Goal: Task Accomplishment & Management: Complete application form

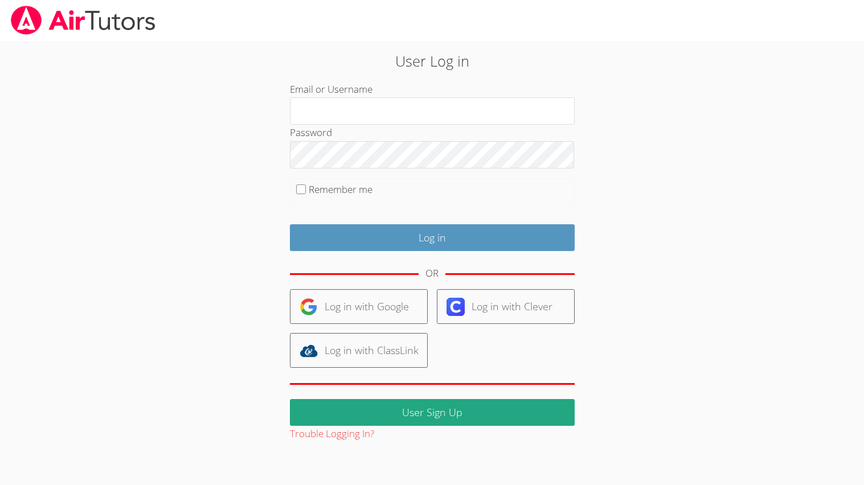
click at [862, 13] on div at bounding box center [432, 20] width 864 height 41
click at [863, 0] on div at bounding box center [432, 20] width 864 height 41
click at [862, 0] on div at bounding box center [432, 20] width 864 height 41
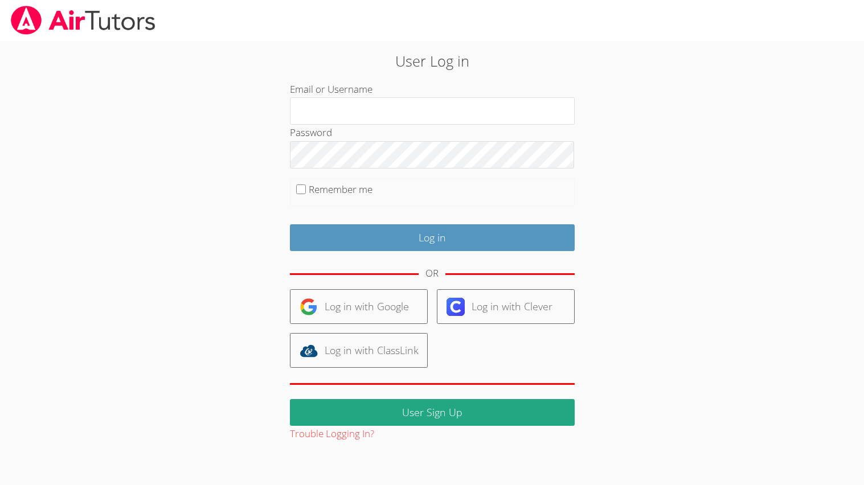
click at [862, 0] on div at bounding box center [432, 20] width 864 height 41
click at [0, 0] on link at bounding box center [83, 20] width 166 height 41
click link at bounding box center [83, 20] width 166 height 41
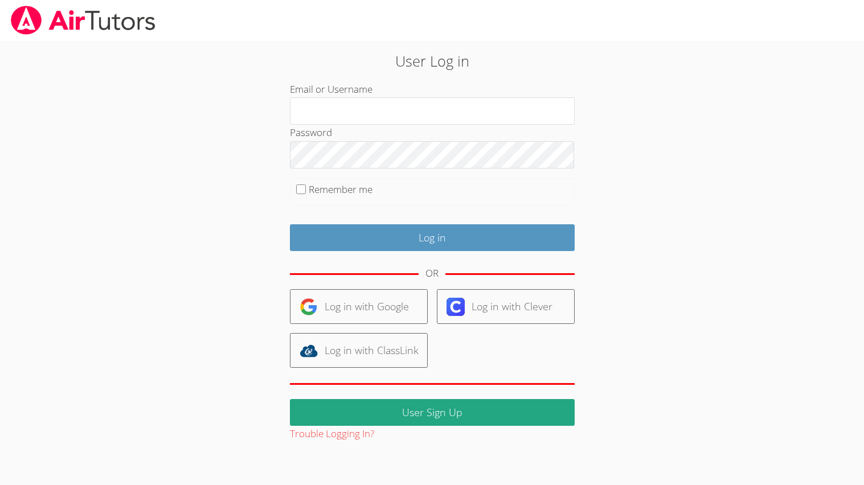
click link at bounding box center [83, 20] width 166 height 41
click at [460, 1] on div at bounding box center [432, 20] width 864 height 41
drag, startPoint x: 863, startPoint y: 0, endPoint x: 853, endPoint y: 0, distance: 10.3
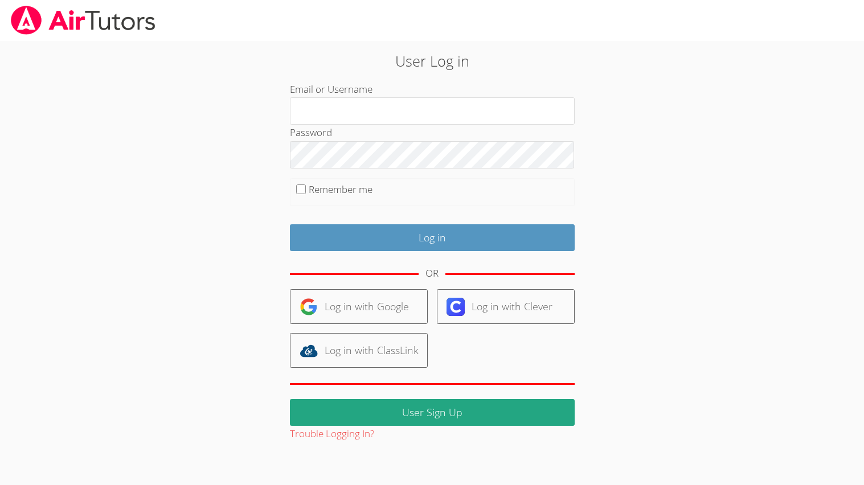
click at [853, 0] on div at bounding box center [432, 20] width 864 height 41
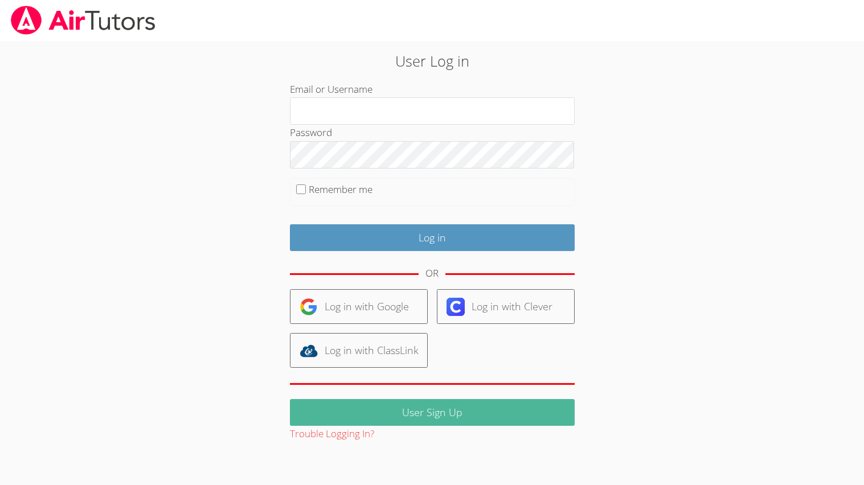
click at [417, 407] on link "User Sign Up" at bounding box center [432, 412] width 285 height 27
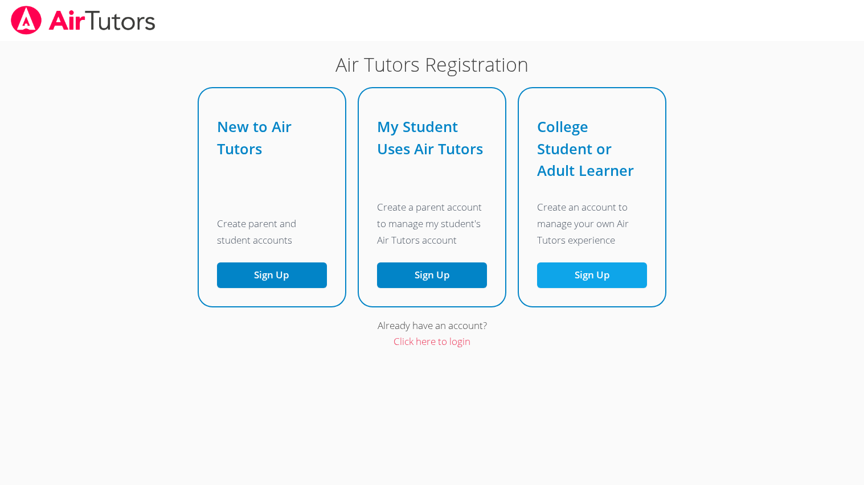
click at [604, 285] on button "Sign Up" at bounding box center [592, 276] width 110 height 26
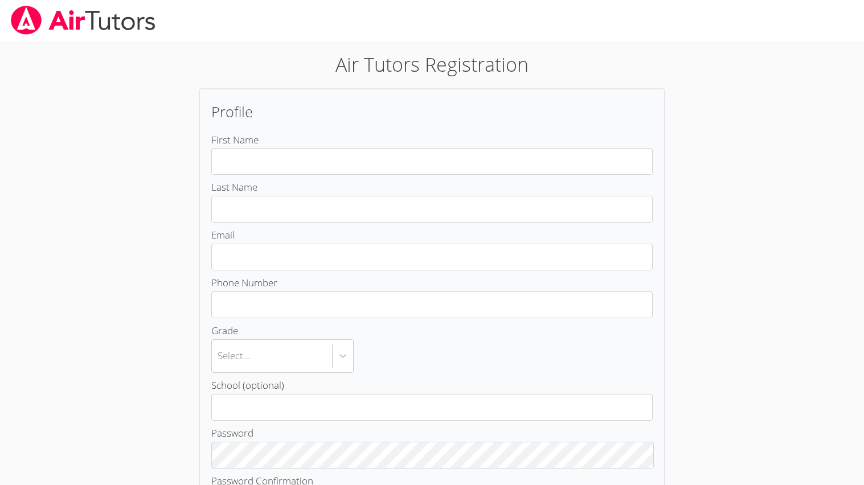
click at [730, 1] on div at bounding box center [432, 20] width 864 height 41
click at [863, 3] on html "Air Tutors Registration Profile First Name Last Name Email Phone Number Grade S…" at bounding box center [432, 242] width 864 height 485
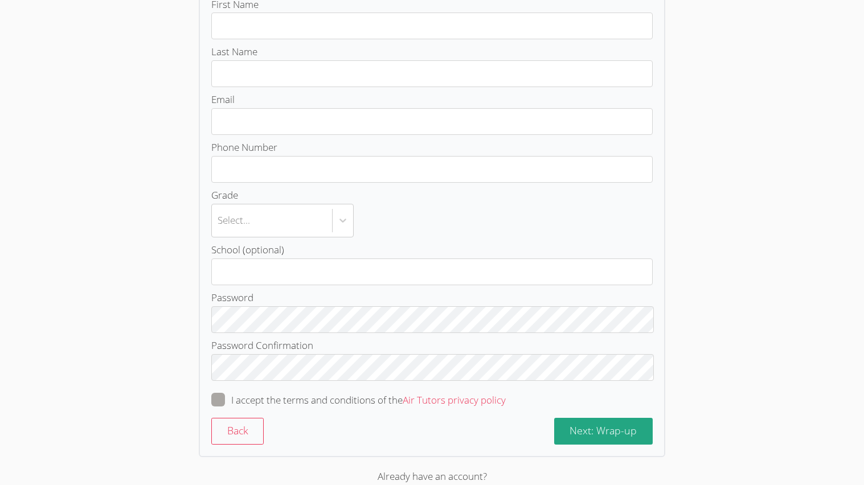
scroll to position [168, 0]
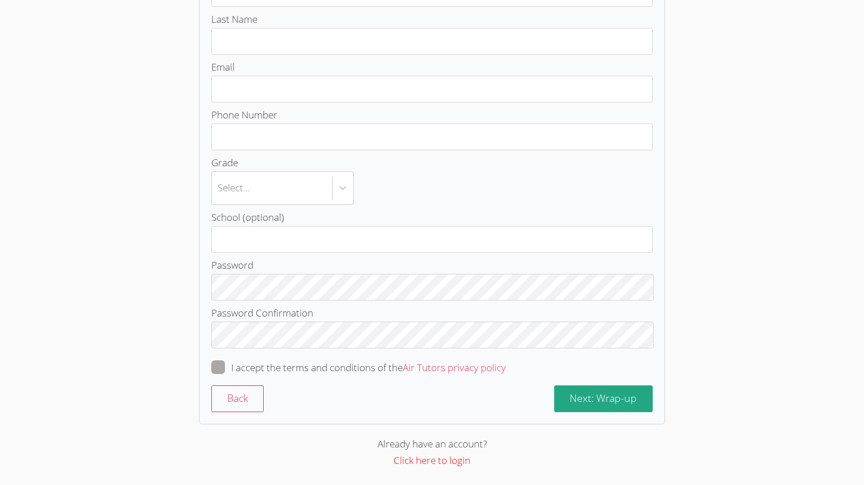
click at [448, 459] on link "Click here to login" at bounding box center [432, 460] width 77 height 13
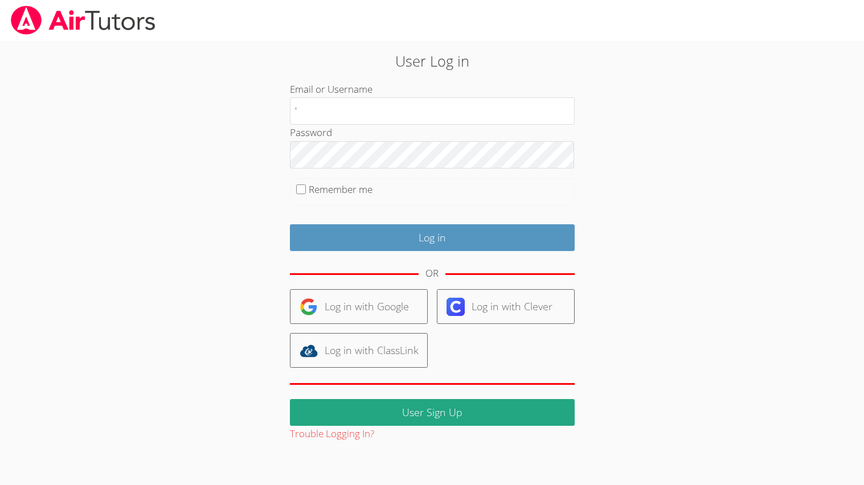
type input "'"
click at [863, 0] on div at bounding box center [432, 20] width 864 height 41
type input "`"
